Goal: Information Seeking & Learning: Learn about a topic

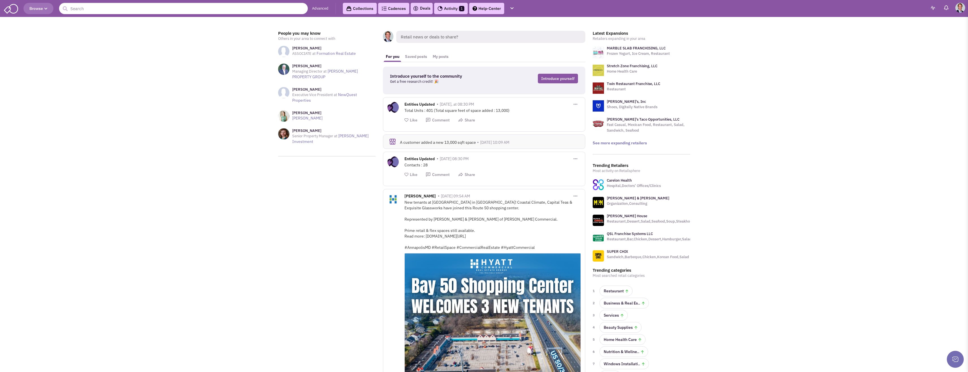
click at [40, 4] on button "Browse" at bounding box center [38, 8] width 30 height 11
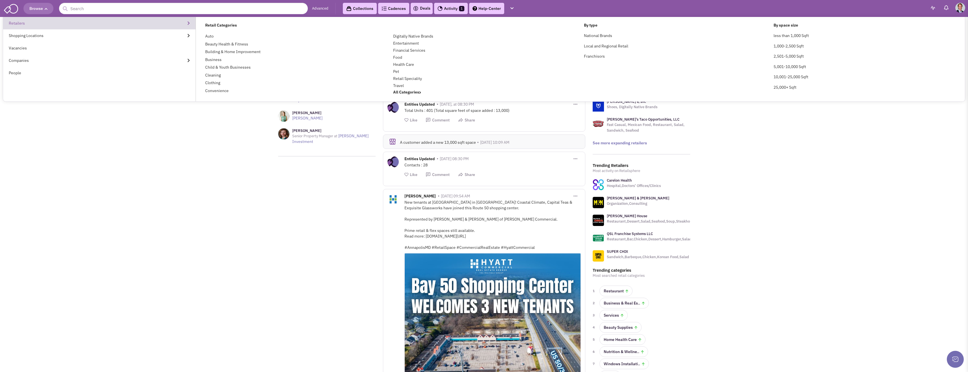
click at [23, 26] on link "Retailers" at bounding box center [99, 23] width 193 height 12
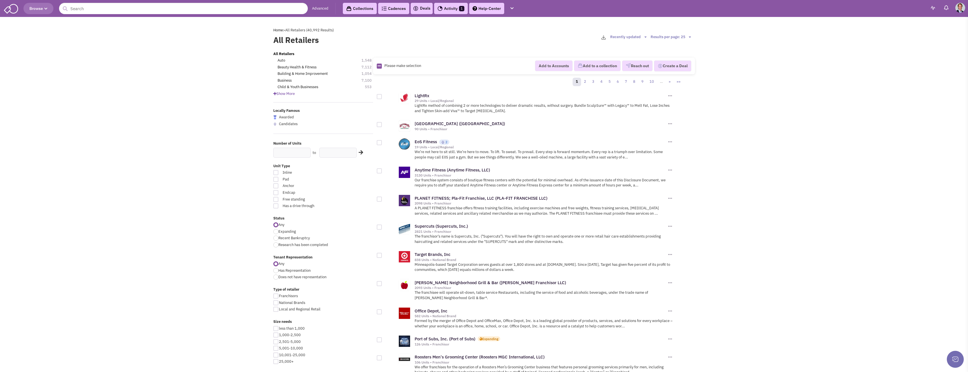
click at [276, 232] on div at bounding box center [275, 231] width 5 height 5
click at [278, 232] on input "Expanding" at bounding box center [280, 232] width 4 height 4
radio input "true"
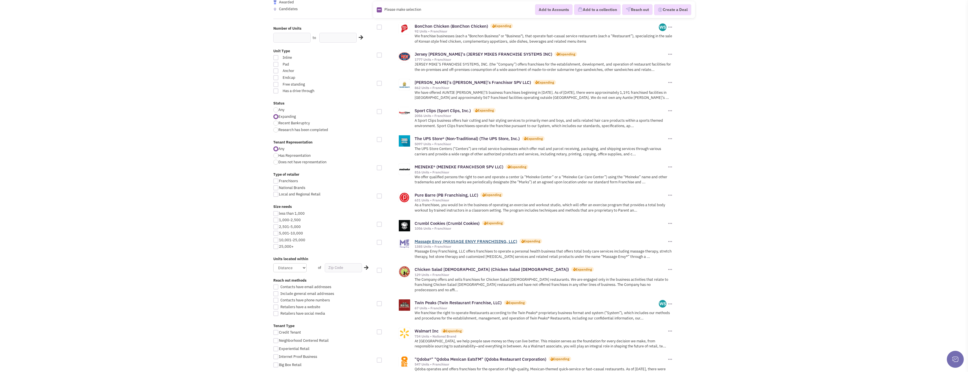
scroll to position [141, 0]
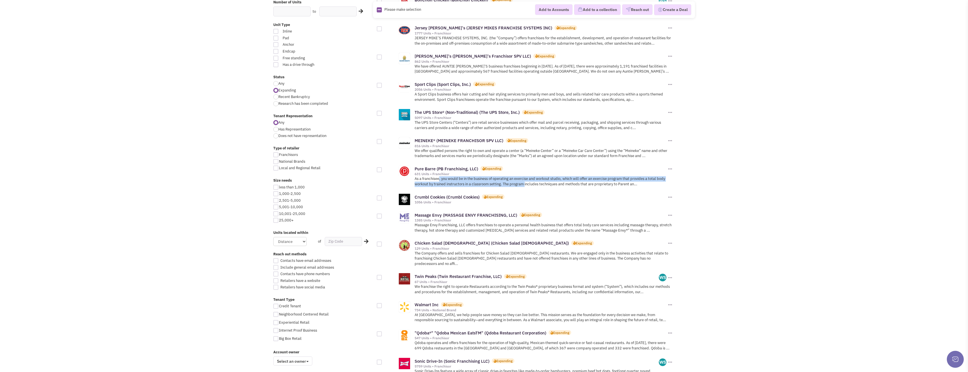
drag, startPoint x: 516, startPoint y: 181, endPoint x: 525, endPoint y: 182, distance: 9.2
click at [525, 182] on p "As a franchisee, you would be in the business of operating an exercise and work…" at bounding box center [544, 181] width 259 height 10
drag, startPoint x: 474, startPoint y: 175, endPoint x: 591, endPoint y: 171, distance: 118.0
click at [591, 171] on div "Pure Barre (PB Franchising, LLC) Expanding 631 Units • Franchisor" at bounding box center [541, 171] width 252 height 10
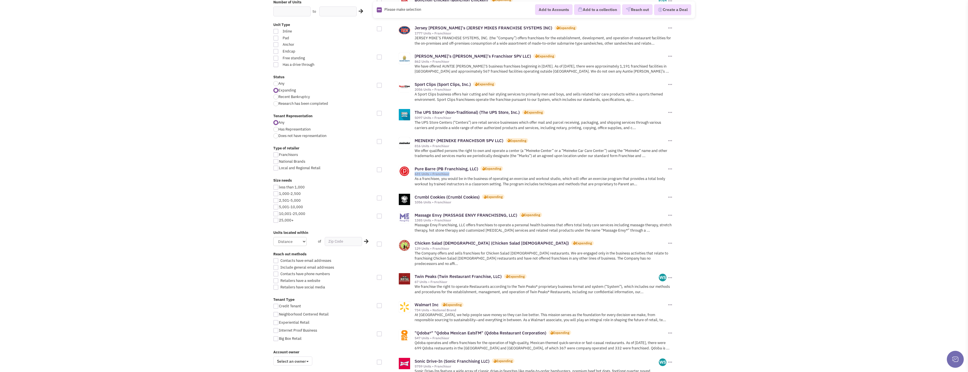
click at [591, 171] on div "Pure Barre (PB Franchising, LLC) Expanding" at bounding box center [541, 169] width 252 height 6
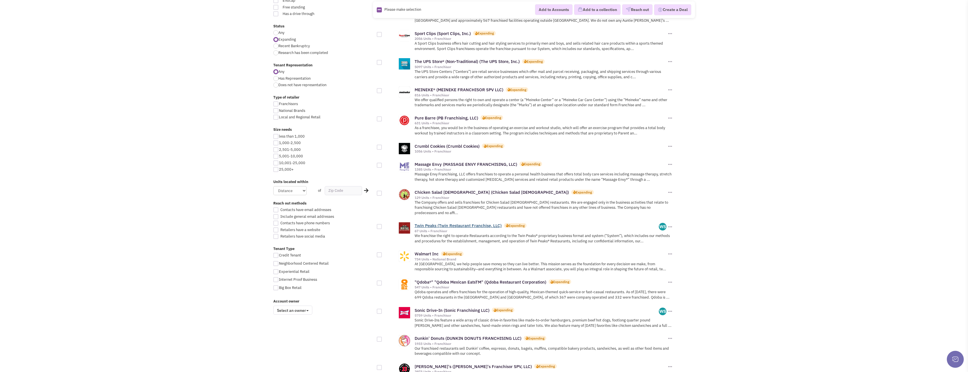
scroll to position [198, 0]
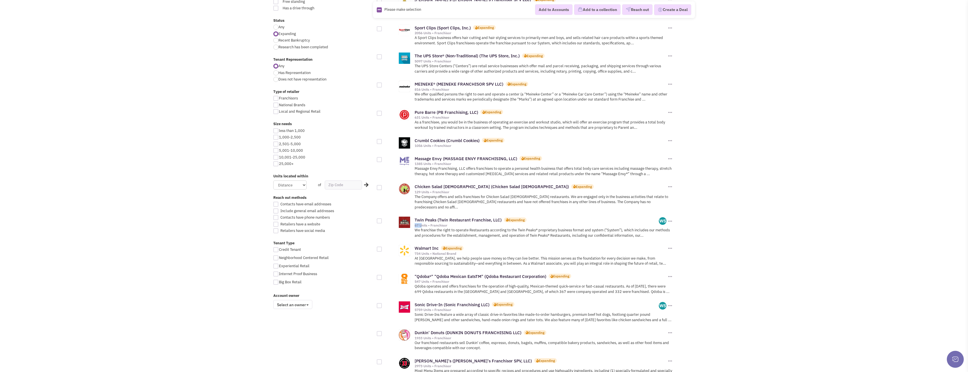
drag, startPoint x: 440, startPoint y: 220, endPoint x: 550, endPoint y: 218, distance: 110.8
click at [550, 218] on div "Twin Peaks (Twin Restaurant Franchise, LLC) Expanding 67 Units • Franchisor" at bounding box center [537, 222] width 245 height 10
click at [545, 228] on p "We franchise the right to operate Restaurants according to the Twin Peaks® prop…" at bounding box center [544, 233] width 259 height 10
drag, startPoint x: 471, startPoint y: 225, endPoint x: 571, endPoint y: 226, distance: 100.6
click at [571, 228] on p "We franchise the right to operate Restaurants according to the Twin Peaks® prop…" at bounding box center [544, 233] width 259 height 10
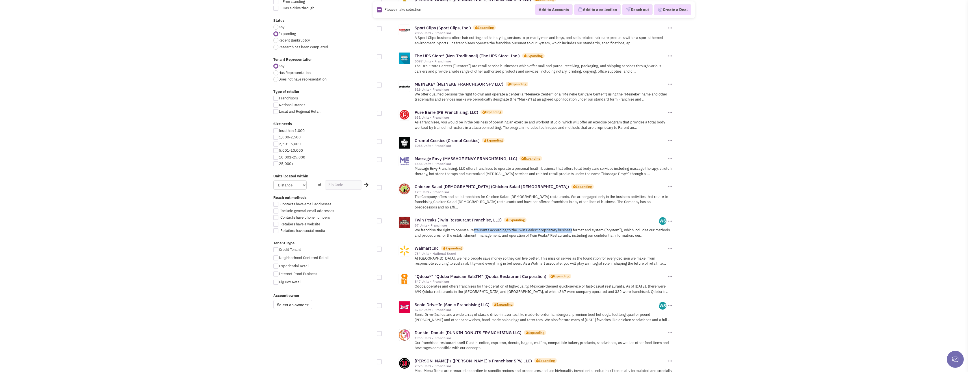
click at [571, 228] on p "We franchise the right to operate Restaurants according to the Twin Peaks® prop…" at bounding box center [544, 233] width 259 height 10
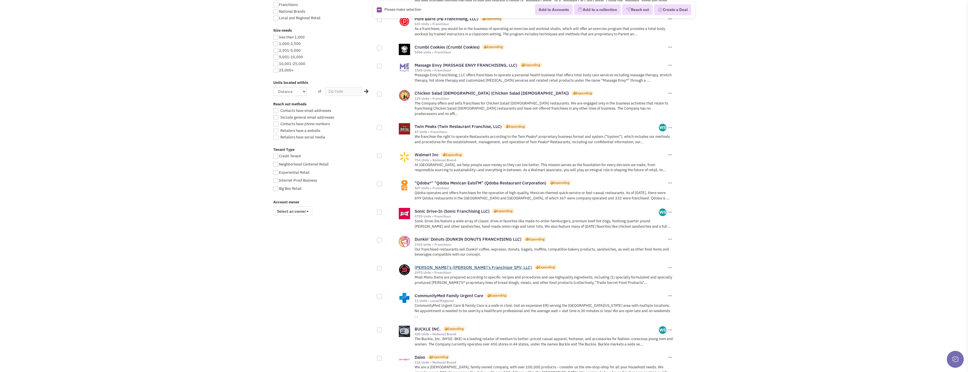
scroll to position [311, 0]
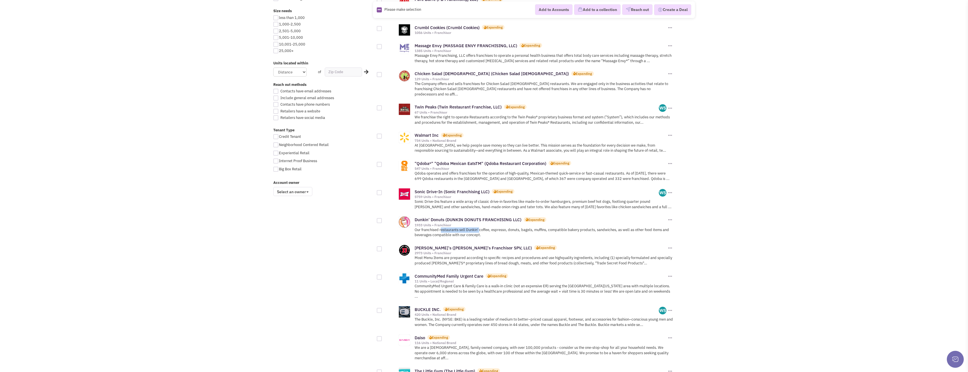
drag, startPoint x: 453, startPoint y: 224, endPoint x: 479, endPoint y: 225, distance: 26.6
click at [479, 228] on p "Our franchised restaurants sell Dunkin' coffee, espresso, donuts, bagels, muffi…" at bounding box center [544, 233] width 259 height 10
drag, startPoint x: 418, startPoint y: 252, endPoint x: 546, endPoint y: 246, distance: 128.7
click at [546, 246] on div "Jimmy John's (Jimmy John's Franchisor SPV, LLC) Expanding 2973 Units • Franchis…" at bounding box center [544, 255] width 259 height 23
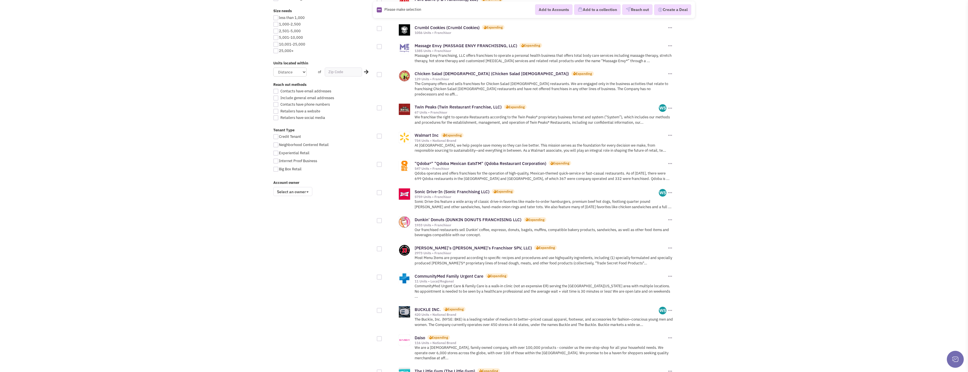
click at [515, 258] on p "Most Menu Items are prepared according to specific recipes and procedures and u…" at bounding box center [544, 261] width 259 height 10
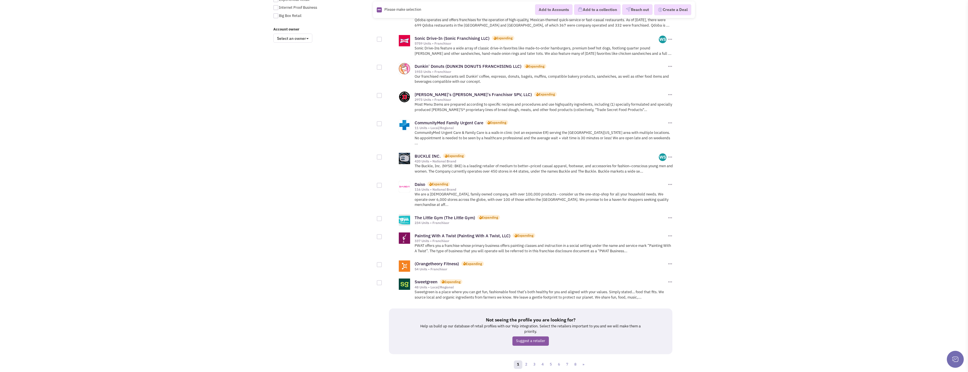
scroll to position [471, 0]
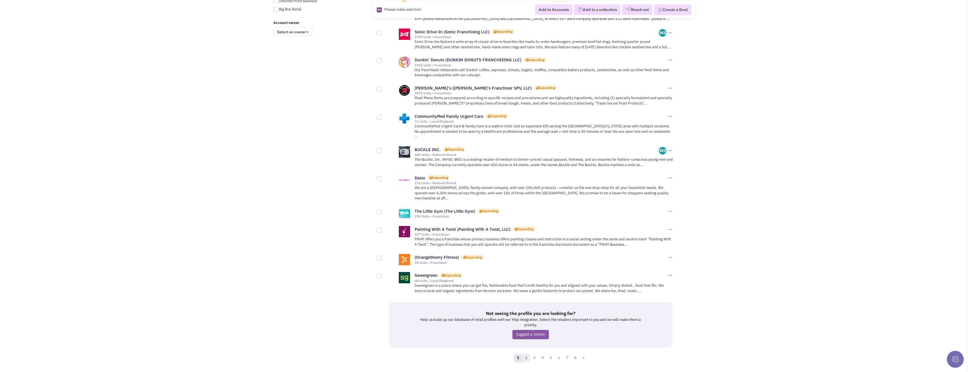
click at [526, 354] on link "2" at bounding box center [526, 358] width 8 height 8
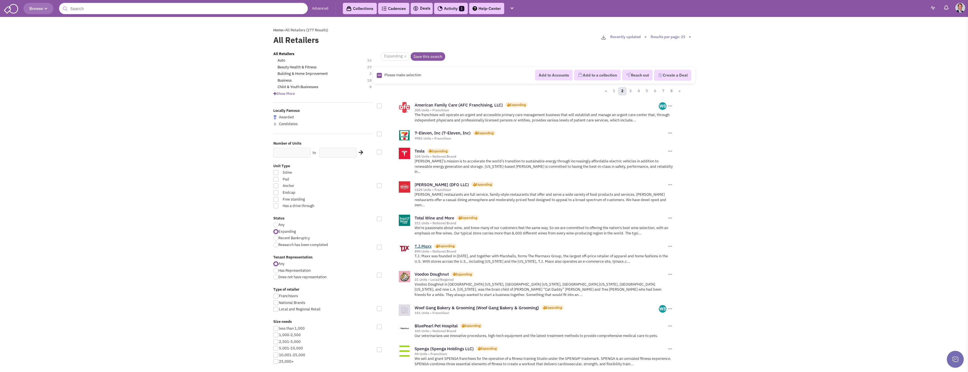
click at [420, 244] on link "T.J.Maxx" at bounding box center [423, 246] width 17 height 5
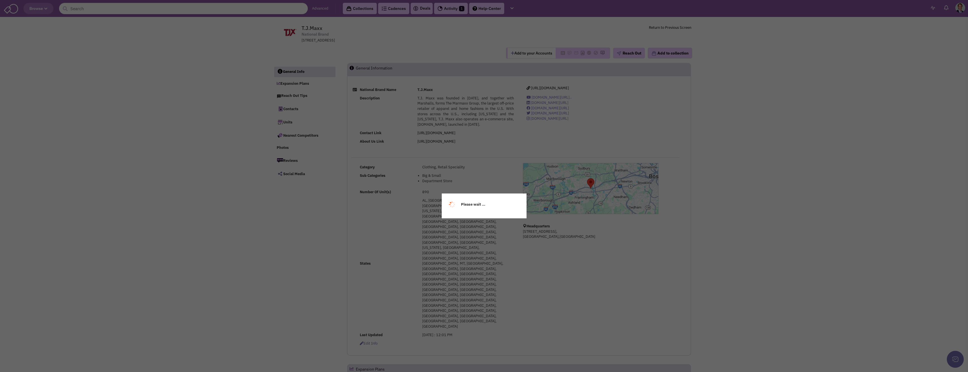
select select
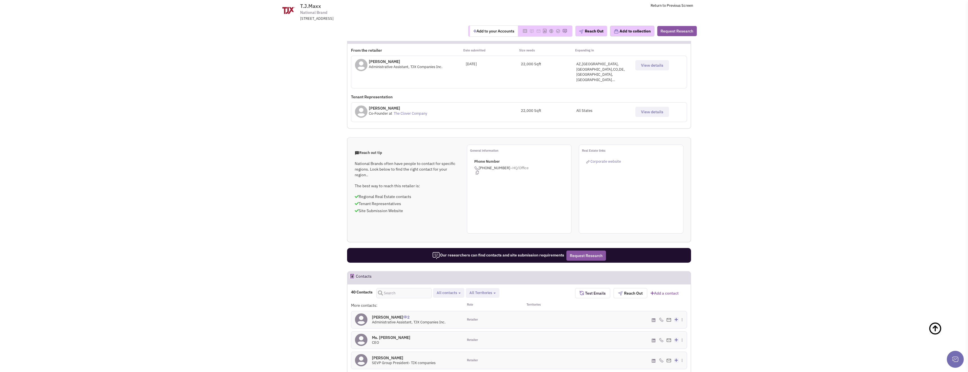
scroll to position [311, 0]
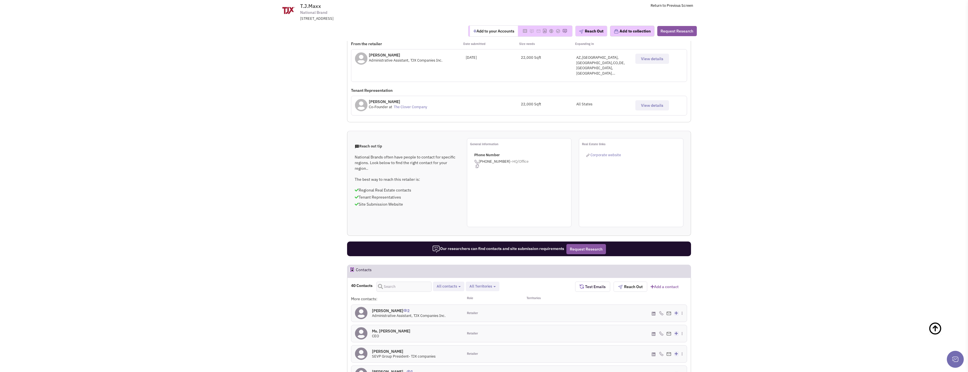
click at [443, 284] on span "All contacts" at bounding box center [447, 286] width 20 height 5
click at [442, 307] on span at bounding box center [442, 309] width 4 height 4
click at [441, 308] on input "Tenant representatives" at bounding box center [441, 308] width 0 height 0
select select "2"
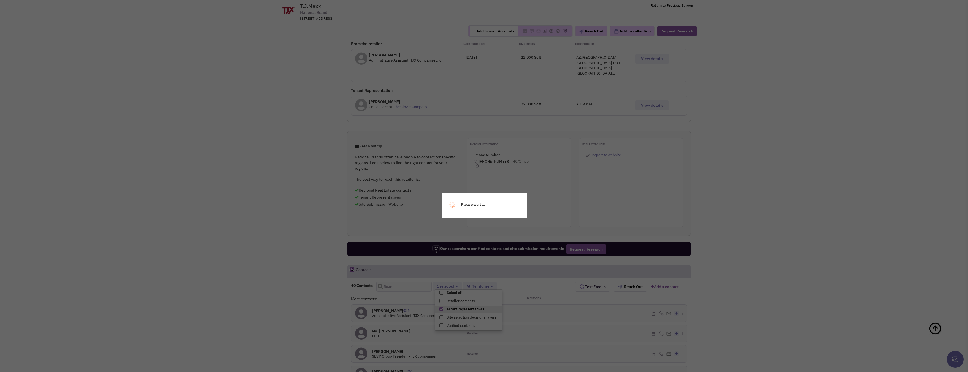
scroll to position [5, 0]
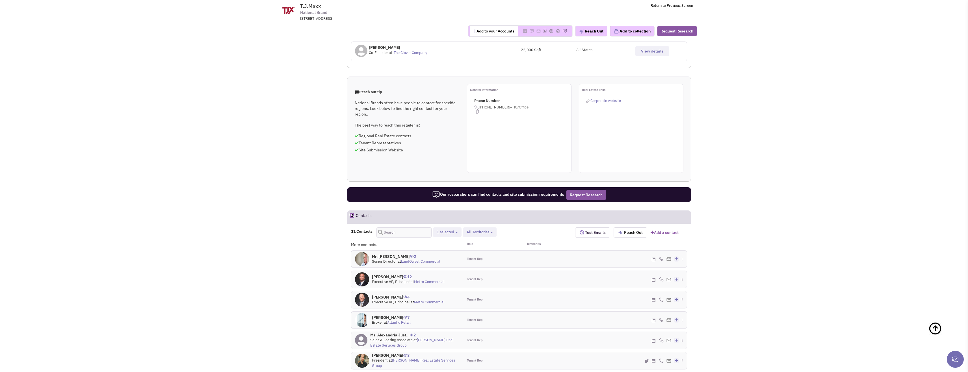
scroll to position [367, 0]
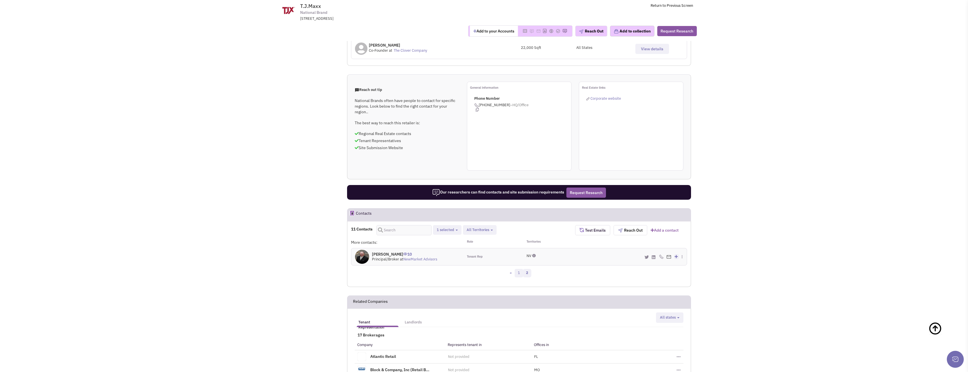
click at [518, 269] on link "1" at bounding box center [519, 273] width 8 height 8
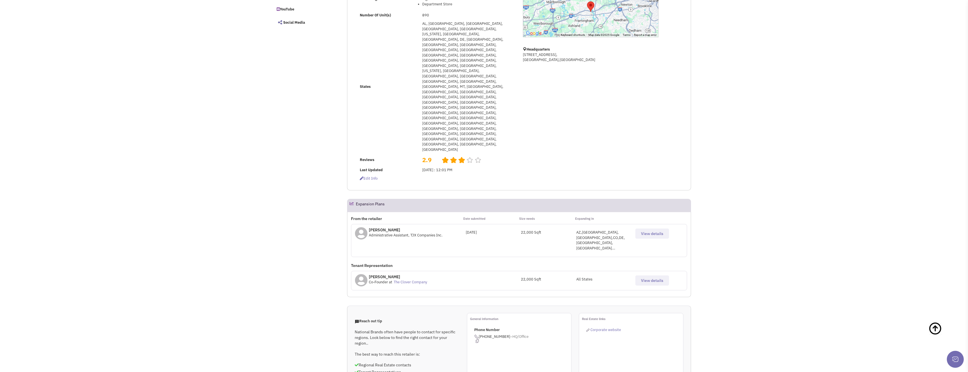
scroll to position [0, 0]
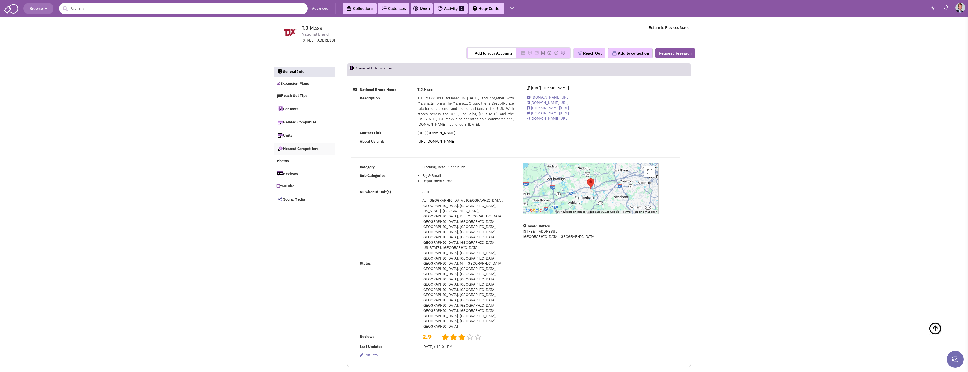
drag, startPoint x: 275, startPoint y: 161, endPoint x: 276, endPoint y: 153, distance: 7.9
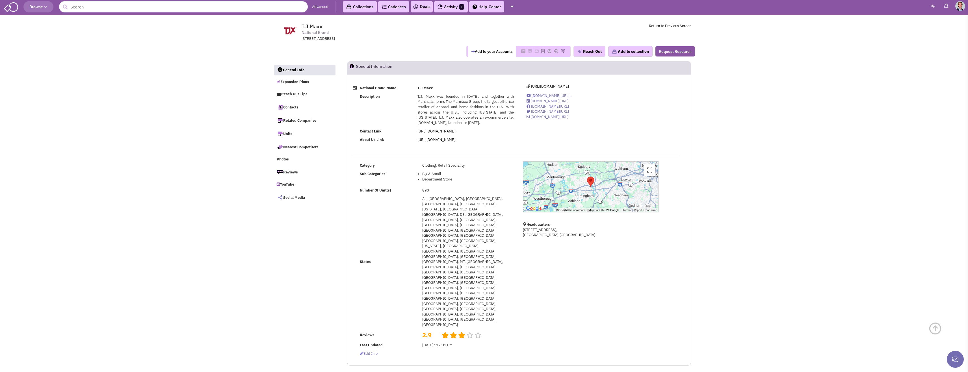
scroll to position [28, 0]
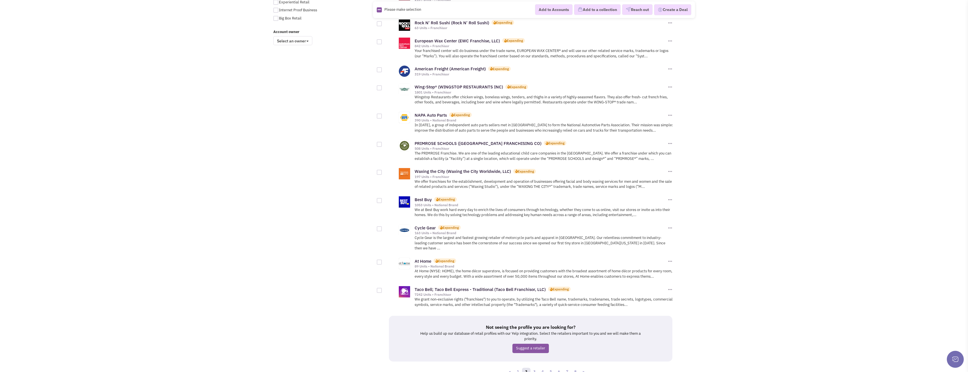
scroll to position [470, 0]
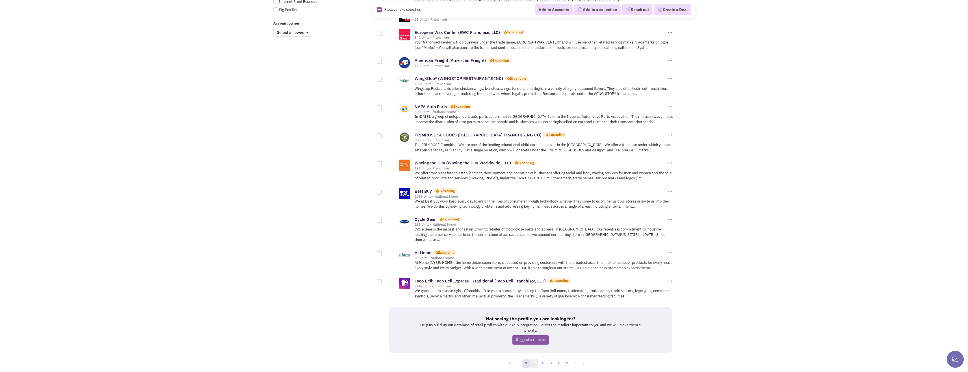
click at [534, 360] on link "3" at bounding box center [534, 364] width 8 height 8
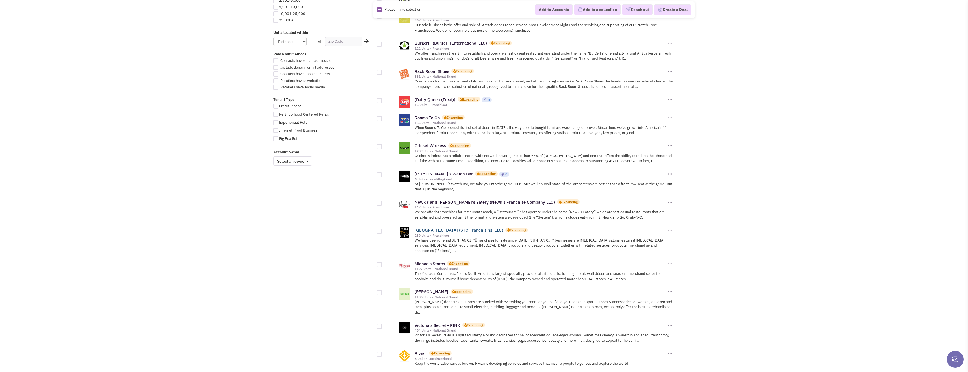
scroll to position [396, 0]
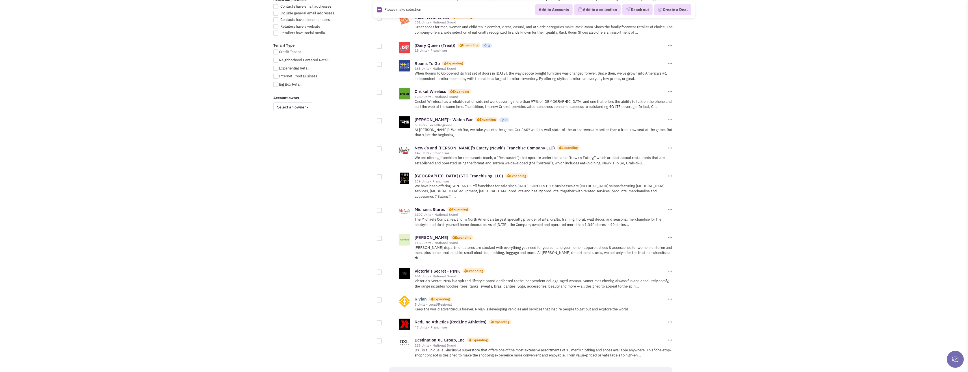
click at [423, 297] on link "Rivian" at bounding box center [421, 299] width 12 height 5
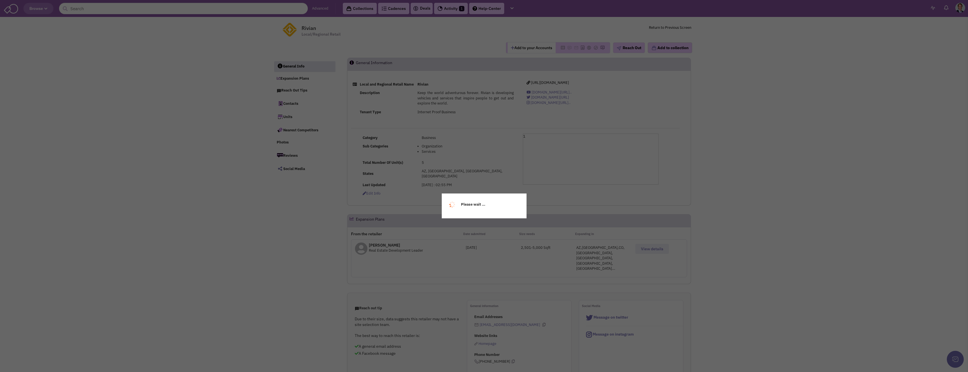
select select
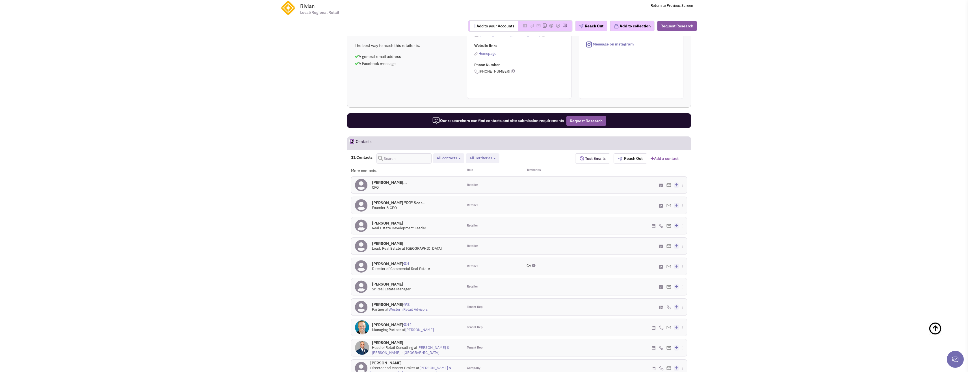
scroll to position [265, 0]
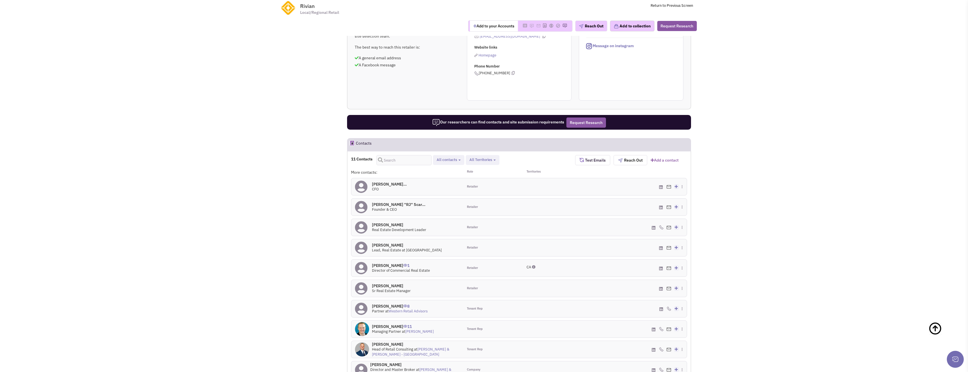
click at [452, 157] on span "All contacts" at bounding box center [447, 159] width 20 height 5
click at [443, 181] on span at bounding box center [442, 183] width 4 height 4
click at [441, 182] on input "Tenant representatives" at bounding box center [441, 182] width 0 height 0
select select "2"
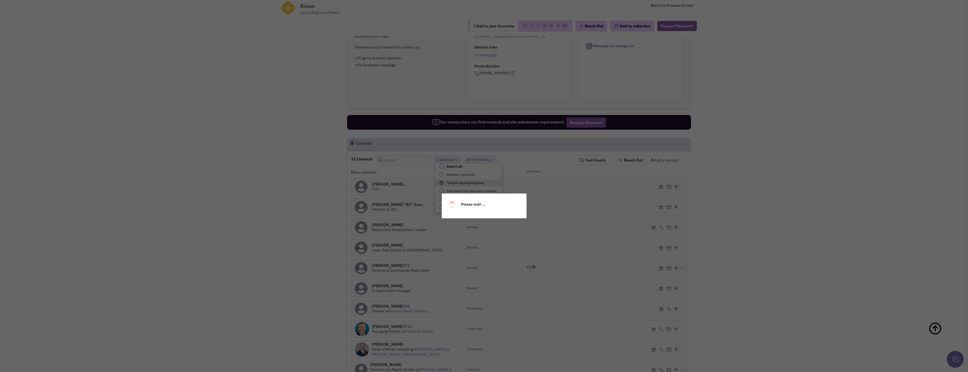
scroll to position [5, 0]
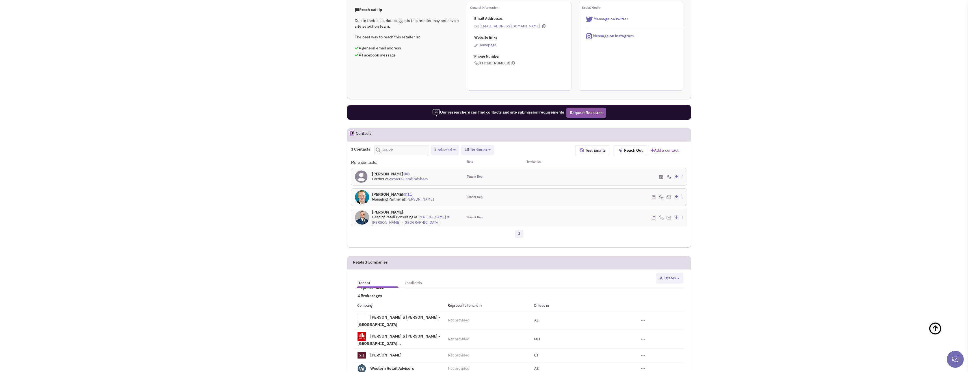
scroll to position [0, 0]
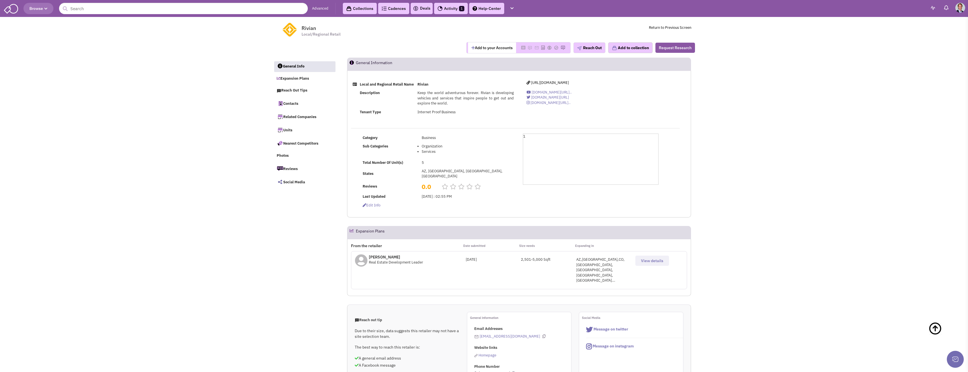
drag, startPoint x: 251, startPoint y: 165, endPoint x: 228, endPoint y: 76, distance: 92.6
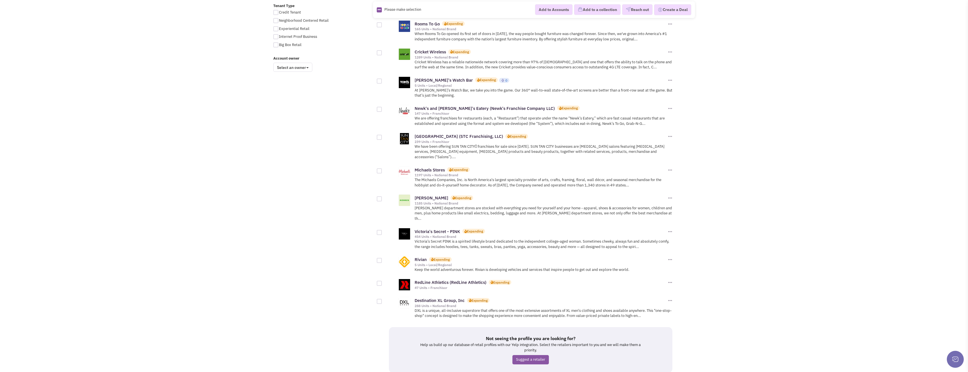
scroll to position [466, 0]
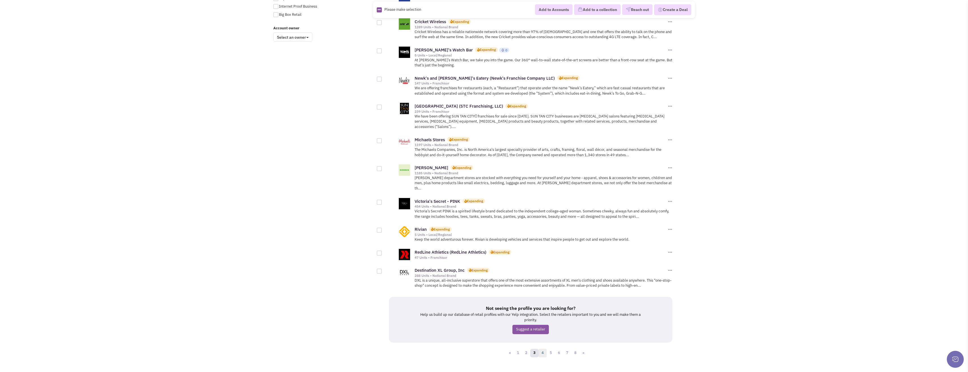
click at [544, 349] on link "4" at bounding box center [543, 353] width 8 height 8
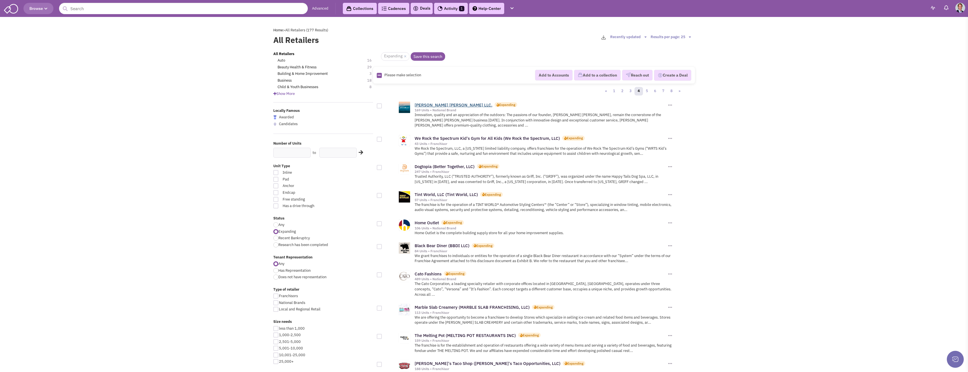
click at [439, 106] on link "[PERSON_NAME] [PERSON_NAME] LLC." at bounding box center [454, 104] width 78 height 5
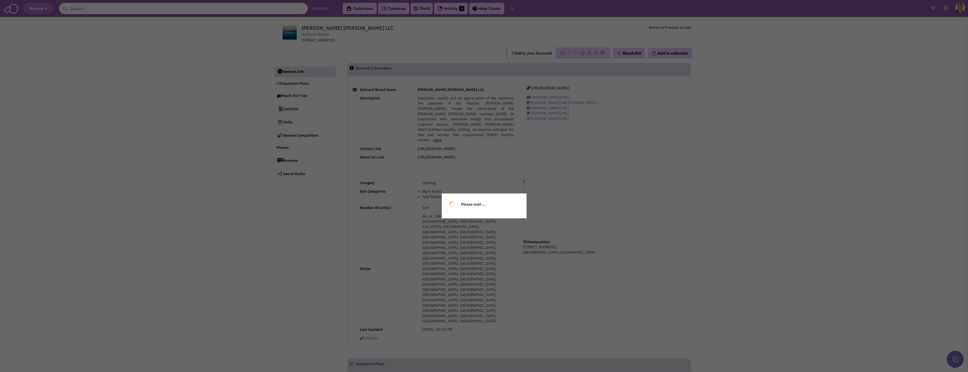
select select
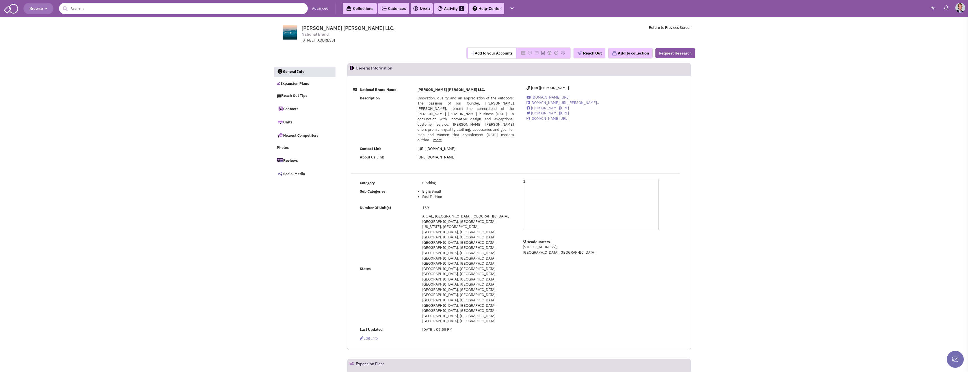
select select
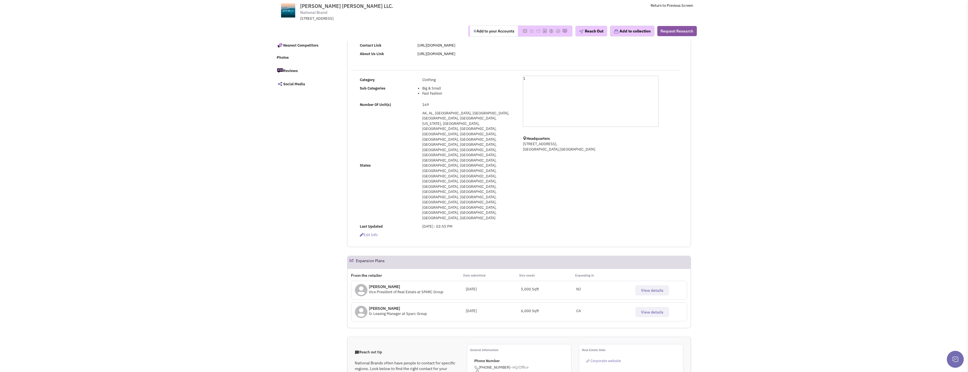
scroll to position [85, 0]
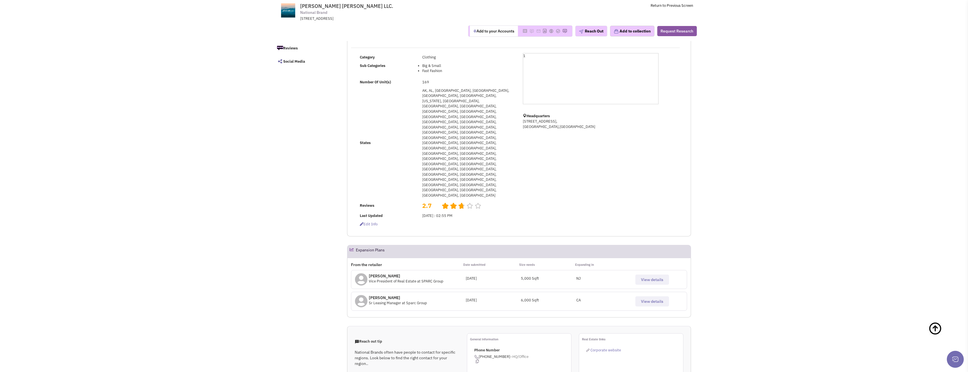
drag, startPoint x: 379, startPoint y: 208, endPoint x: 395, endPoint y: 206, distance: 15.7
click at [394, 295] on p "[PERSON_NAME]" at bounding box center [398, 298] width 58 height 6
click at [422, 295] on p "[PERSON_NAME]" at bounding box center [398, 298] width 58 height 6
drag, startPoint x: 420, startPoint y: 194, endPoint x: 441, endPoint y: 197, distance: 21.4
click at [441, 271] on div "[PERSON_NAME] Vice President of Real Estate at SPARC Group" at bounding box center [410, 280] width 111 height 18
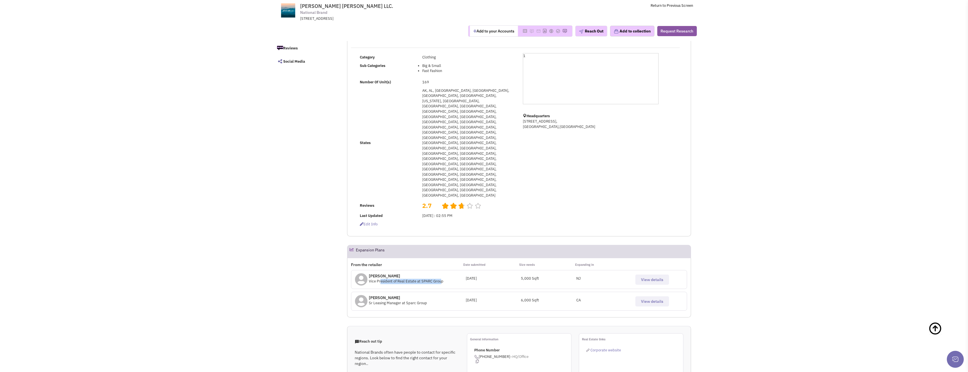
click at [441, 271] on div "[PERSON_NAME] Vice President of Real Estate at SPARC Group" at bounding box center [410, 280] width 111 height 18
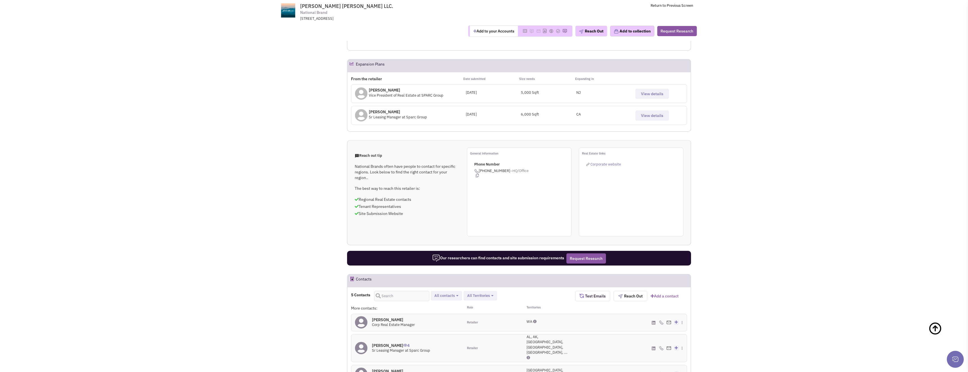
scroll to position [311, 0]
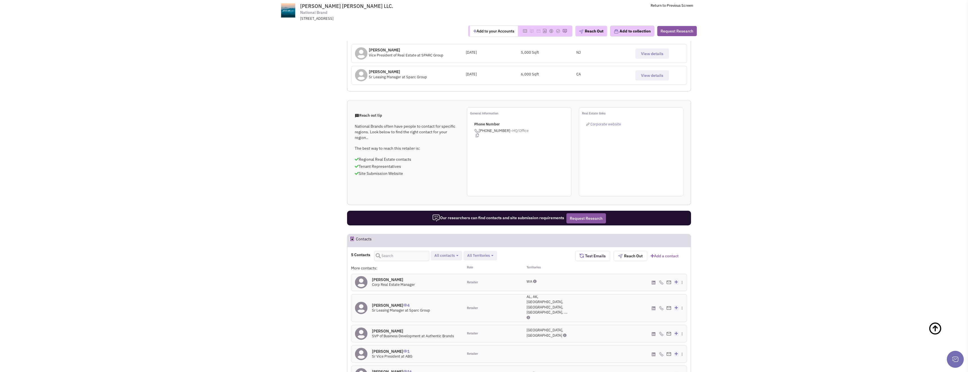
click at [451, 253] on span "All contacts" at bounding box center [444, 255] width 20 height 5
click at [440, 268] on span at bounding box center [439, 270] width 4 height 4
click at [439, 269] on input "Retailer contacts" at bounding box center [439, 269] width 0 height 0
select select "1"
click at [438, 268] on span at bounding box center [439, 270] width 4 height 4
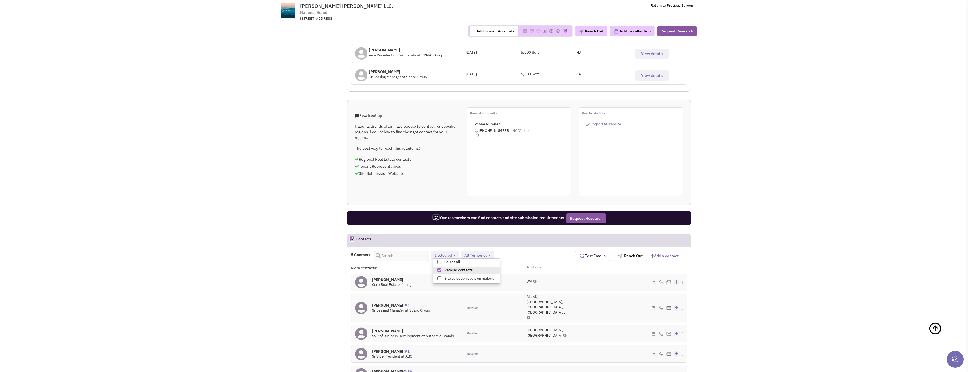
click at [439, 269] on input "Retailer contacts" at bounding box center [439, 269] width 0 height 0
click at [444, 275] on label "Site selection decision makers" at bounding box center [466, 278] width 67 height 7
click at [439, 277] on input "Site selection decision makers" at bounding box center [439, 277] width 0 height 0
select select "4"
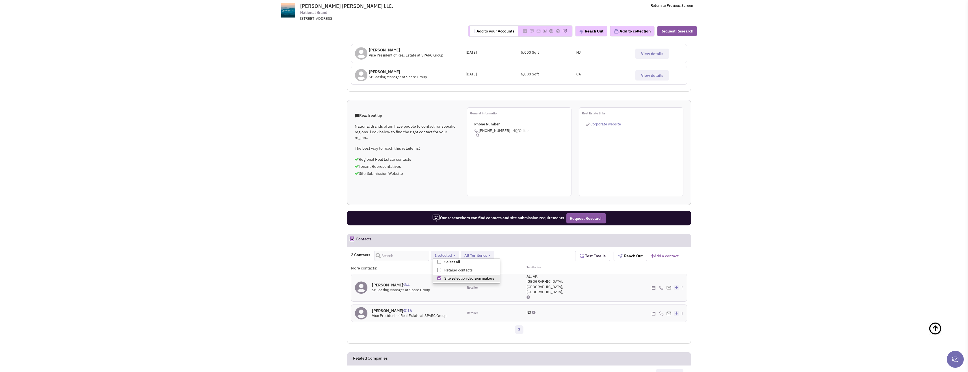
click at [441, 276] on span at bounding box center [439, 278] width 4 height 4
click at [439, 277] on input "Site selection decision makers" at bounding box center [439, 277] width 0 height 0
select select
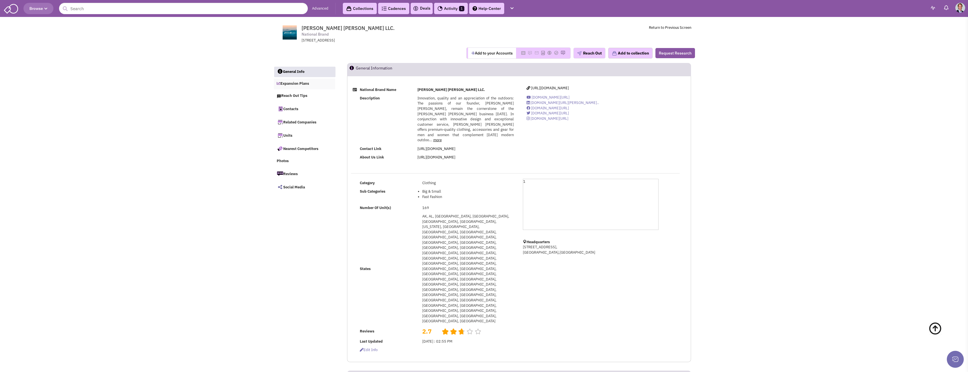
drag, startPoint x: 297, startPoint y: 272, endPoint x: 280, endPoint y: 83, distance: 189.6
drag, startPoint x: 293, startPoint y: 315, endPoint x: 288, endPoint y: 69, distance: 246.6
click at [13, 6] on img at bounding box center [11, 8] width 14 height 11
